Goal: Information Seeking & Learning: Learn about a topic

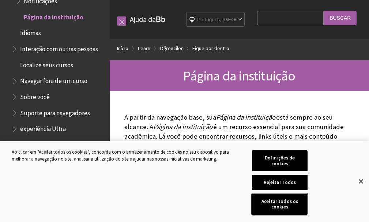
click at [269, 208] on button "Aceitar todos os cookies" at bounding box center [279, 204] width 55 height 21
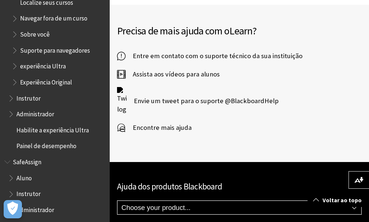
scroll to position [804, 0]
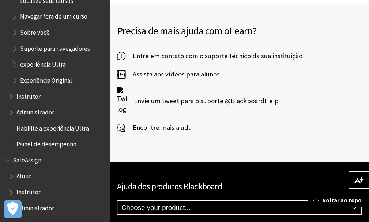
click at [14, 115] on span "Book outline for Blackboard Learn Help" at bounding box center [12, 110] width 8 height 9
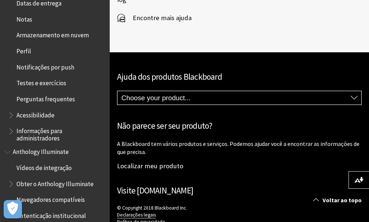
scroll to position [256, 0]
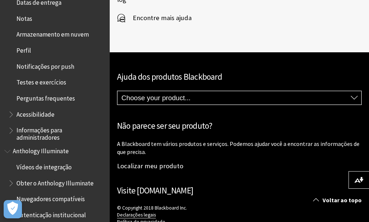
click at [42, 117] on span "Acessibilidade" at bounding box center [35, 113] width 38 height 10
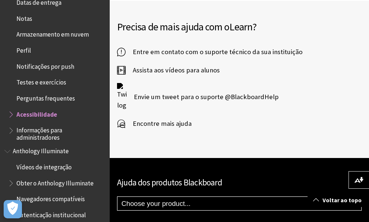
scroll to position [767, 0]
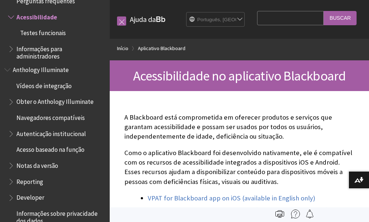
click at [262, 16] on input "Search Query" at bounding box center [290, 18] width 67 height 14
type input "atividades"
click at [350, 17] on input "Buscar" at bounding box center [339, 18] width 33 height 14
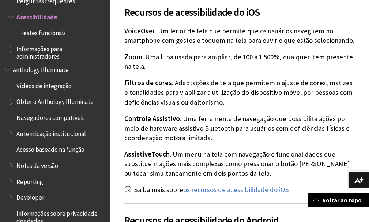
scroll to position [292, 0]
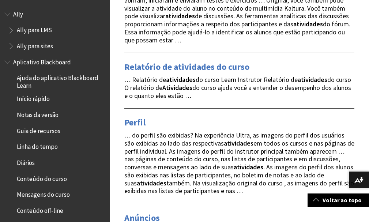
scroll to position [621, 0]
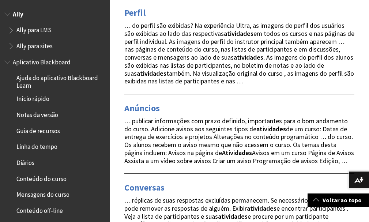
click at [7, 13] on span "Book outline for Anthology Ally Help" at bounding box center [8, 12] width 8 height 9
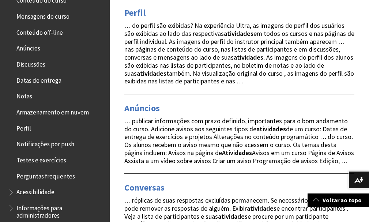
scroll to position [219, 0]
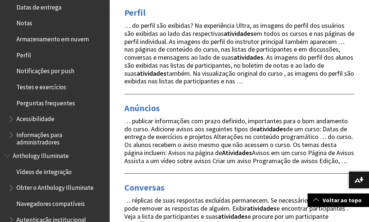
click at [22, 118] on span "Acessibilidade" at bounding box center [35, 118] width 38 height 10
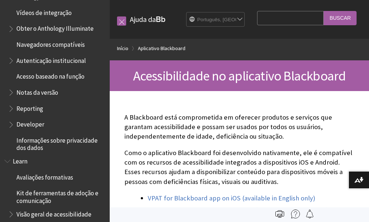
click at [269, 11] on input "Search Query" at bounding box center [290, 18] width 67 height 14
paste input "Atividades Complementares"
type input "Atividades Complementares"
click at [350, 15] on input "Buscar" at bounding box center [339, 18] width 33 height 14
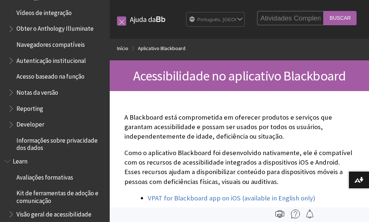
scroll to position [0, 0]
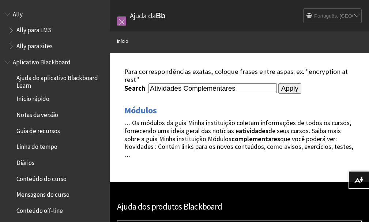
click at [278, 89] on input "Apply" at bounding box center [289, 88] width 23 height 10
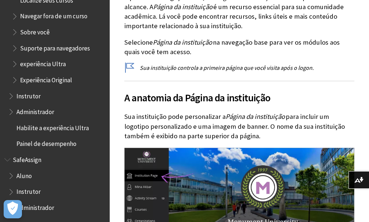
scroll to position [183, 0]
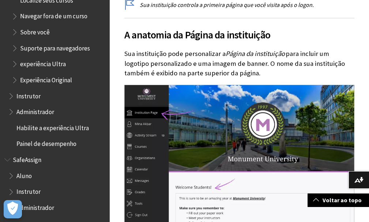
click at [41, 145] on span "Painel de desempenho" at bounding box center [46, 143] width 60 height 10
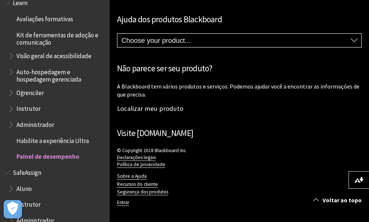
scroll to position [581, 0]
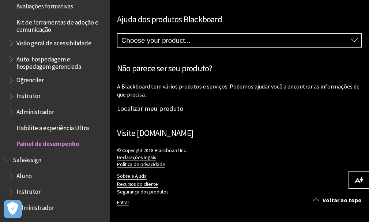
click at [23, 174] on span "Aluno" at bounding box center [23, 175] width 15 height 10
click at [10, 178] on span "Book outline for Blackboard SafeAssign" at bounding box center [12, 174] width 8 height 9
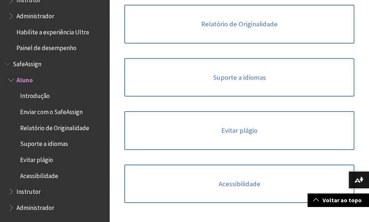
scroll to position [329, 0]
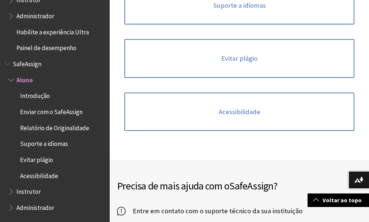
click at [103, 180] on div "Todos os produtos Ally Ally para LMS Ally para sites Ally Ally para LMS Ally pa…" at bounding box center [55, 111] width 110 height 222
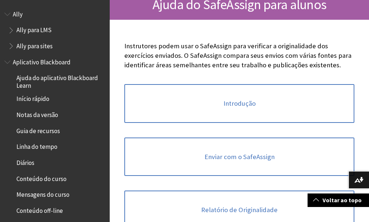
scroll to position [0, 0]
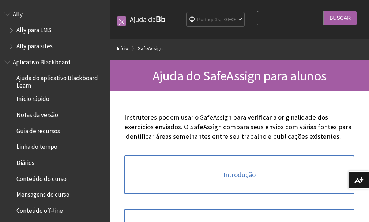
click at [121, 17] on link at bounding box center [121, 20] width 9 height 9
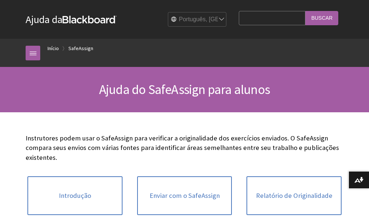
click at [21, 54] on div "Trilha de navegação Início SafeAssign Todos os produtos Ally Ally para LMS Ally…" at bounding box center [184, 53] width 332 height 28
click at [29, 51] on link at bounding box center [33, 53] width 15 height 15
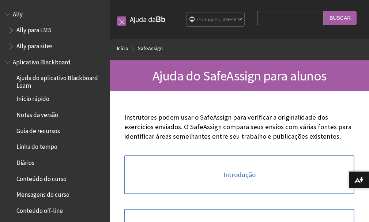
click at [7, 13] on span "Book outline for Anthology Ally Help" at bounding box center [8, 12] width 8 height 9
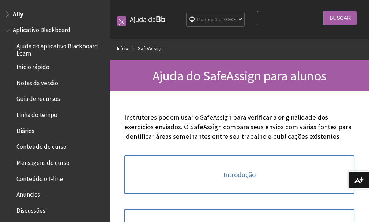
click at [10, 31] on span "Book outline for Blackboard App Help" at bounding box center [8, 28] width 8 height 9
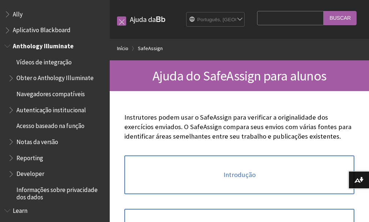
click at [9, 43] on span "Book outline for Anthology Illuminate" at bounding box center [8, 44] width 8 height 9
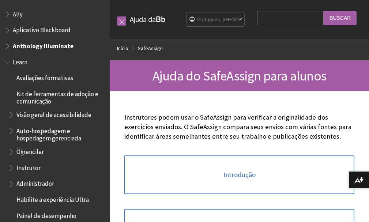
click at [5, 60] on span "Book outline for Blackboard Learn Help" at bounding box center [8, 60] width 8 height 9
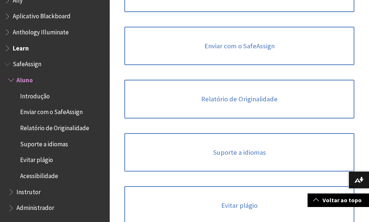
scroll to position [183, 0]
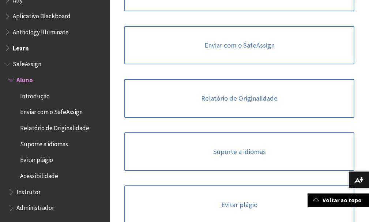
click at [16, 81] on span "Aluno" at bounding box center [24, 79] width 16 height 10
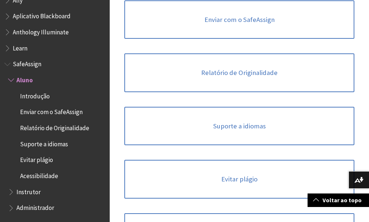
scroll to position [256, 0]
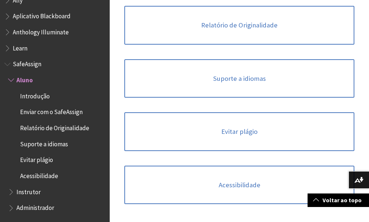
click at [20, 196] on span "Instrutor" at bounding box center [28, 191] width 24 height 10
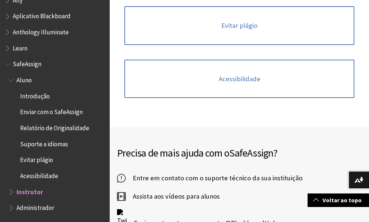
scroll to position [365, 0]
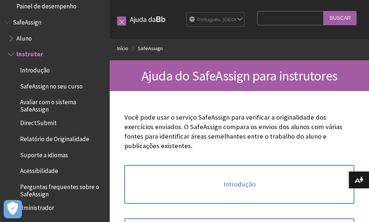
click at [302, 16] on input "Search Query" at bounding box center [290, 18] width 67 height 14
type input "Atividades Complementares"
click at [339, 11] on input "Buscar" at bounding box center [339, 18] width 33 height 14
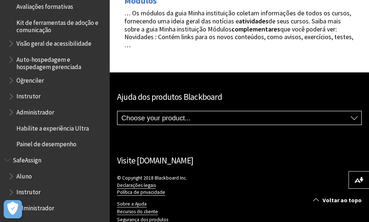
scroll to position [581, 0]
click at [45, 203] on span "Administrador" at bounding box center [35, 206] width 38 height 10
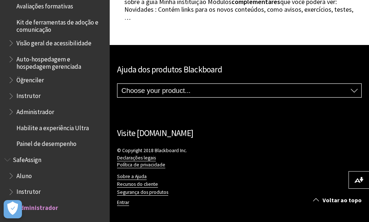
scroll to position [164, 0]
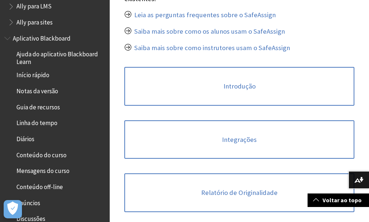
scroll to position [37, 0]
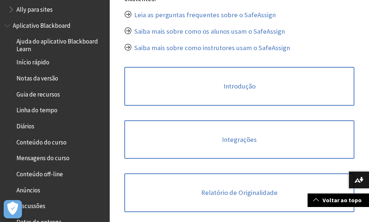
click at [10, 24] on span "Book outline for Blackboard App Help" at bounding box center [8, 23] width 8 height 9
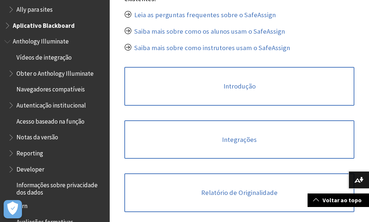
click at [8, 41] on span "Book outline for Anthology Illuminate" at bounding box center [8, 39] width 8 height 9
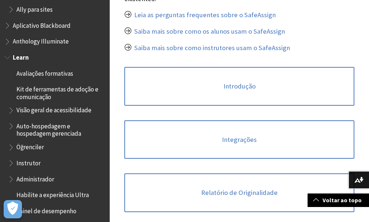
click at [6, 55] on span "Book outline for Blackboard Learn Help" at bounding box center [8, 55] width 8 height 9
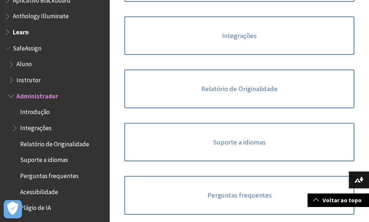
scroll to position [292, 0]
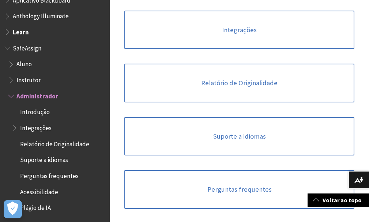
click at [36, 126] on span "Integrações" at bounding box center [35, 127] width 31 height 10
click at [16, 128] on span "Book outline for Blackboard SafeAssign" at bounding box center [16, 126] width 8 height 9
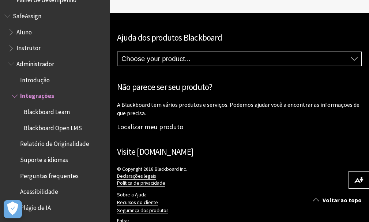
scroll to position [409, 0]
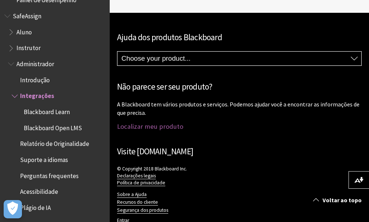
click at [139, 122] on link "Localizar meu produto" at bounding box center [150, 126] width 66 height 8
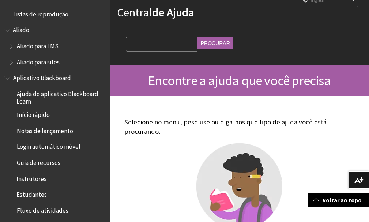
scroll to position [37, 0]
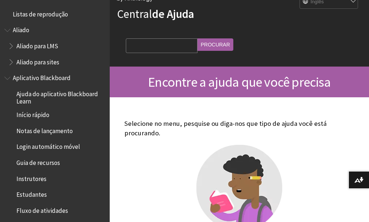
click at [196, 198] on img at bounding box center [239, 188] width 86 height 86
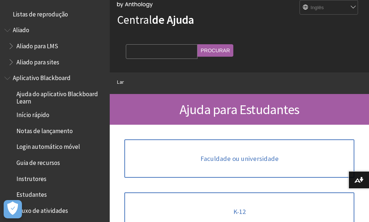
scroll to position [73, 0]
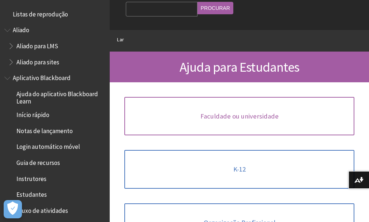
click at [200, 120] on font "Faculdade ou universidade" at bounding box center [239, 116] width 78 height 8
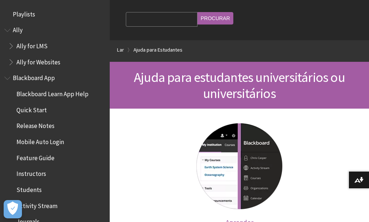
scroll to position [110, 0]
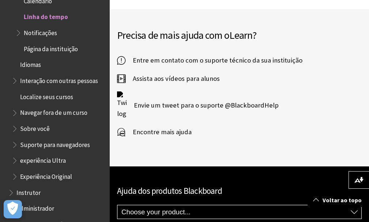
scroll to position [1644, 0]
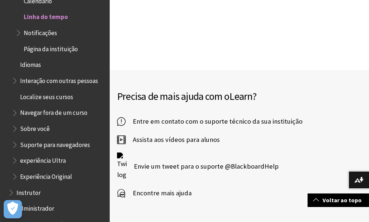
click at [171, 187] on span "Encontre mais ajuda" at bounding box center [158, 192] width 66 height 11
click at [121, 187] on icon at bounding box center [121, 192] width 8 height 11
click at [122, 116] on icon at bounding box center [121, 121] width 8 height 11
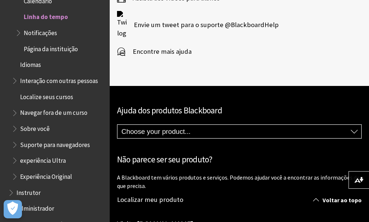
scroll to position [1827, 0]
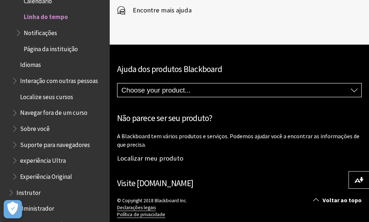
click at [0, 0] on link "Collaborate" at bounding box center [0, 0] width 0 height 0
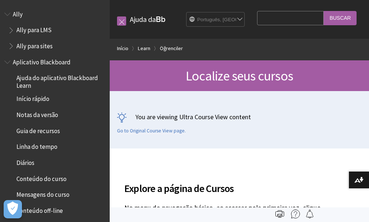
scroll to position [724, 0]
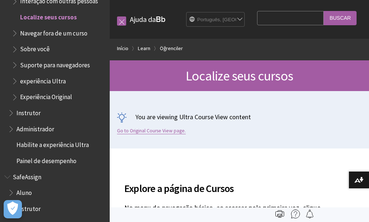
click at [159, 129] on link "Go to Original Course View page." at bounding box center [151, 131] width 69 height 7
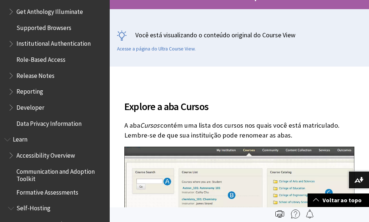
scroll to position [554, 0]
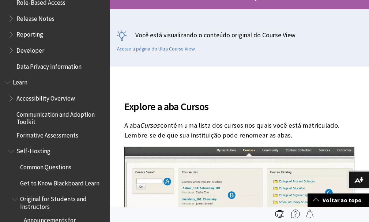
click at [27, 51] on span "Developer" at bounding box center [30, 49] width 28 height 10
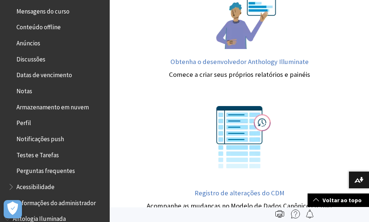
scroll to position [300, 0]
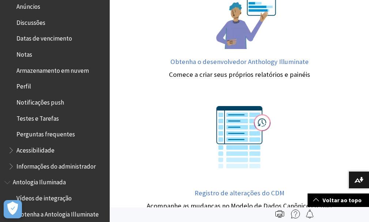
click at [54, 118] on font "Testes e Tarefas" at bounding box center [37, 118] width 42 height 8
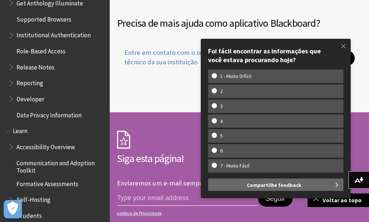
scroll to position [2266, 0]
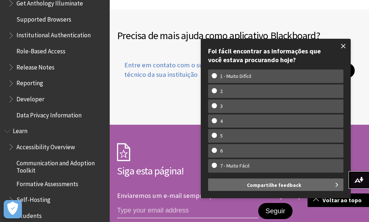
click at [345, 45] on span at bounding box center [342, 45] width 15 height 15
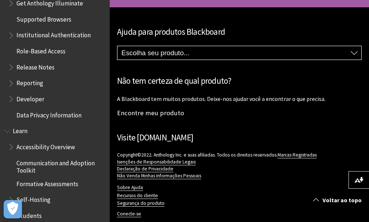
scroll to position [2538, 0]
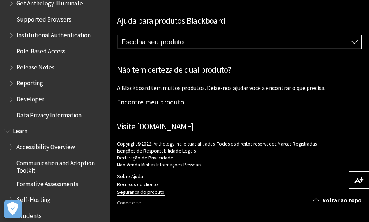
click at [129, 203] on font "Conecte-se" at bounding box center [129, 203] width 24 height 6
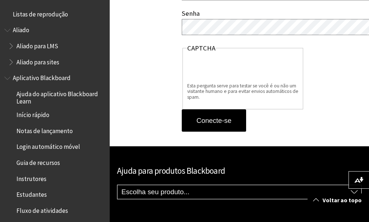
scroll to position [73, 0]
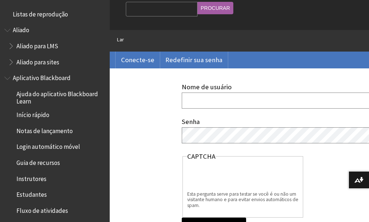
click at [198, 104] on input "Nome de usuário" at bounding box center [309, 100] width 254 height 16
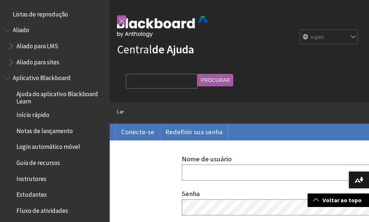
scroll to position [0, 0]
